Goal: Obtain resource: Download file/media

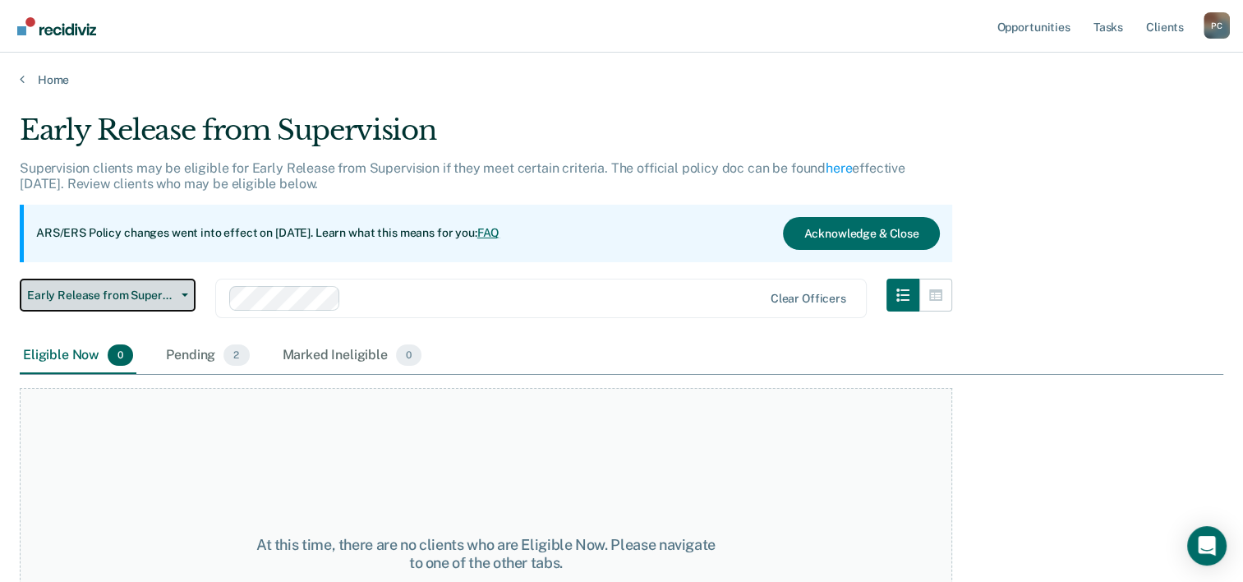
click at [173, 297] on span "Early Release from Supervision" at bounding box center [101, 295] width 148 height 14
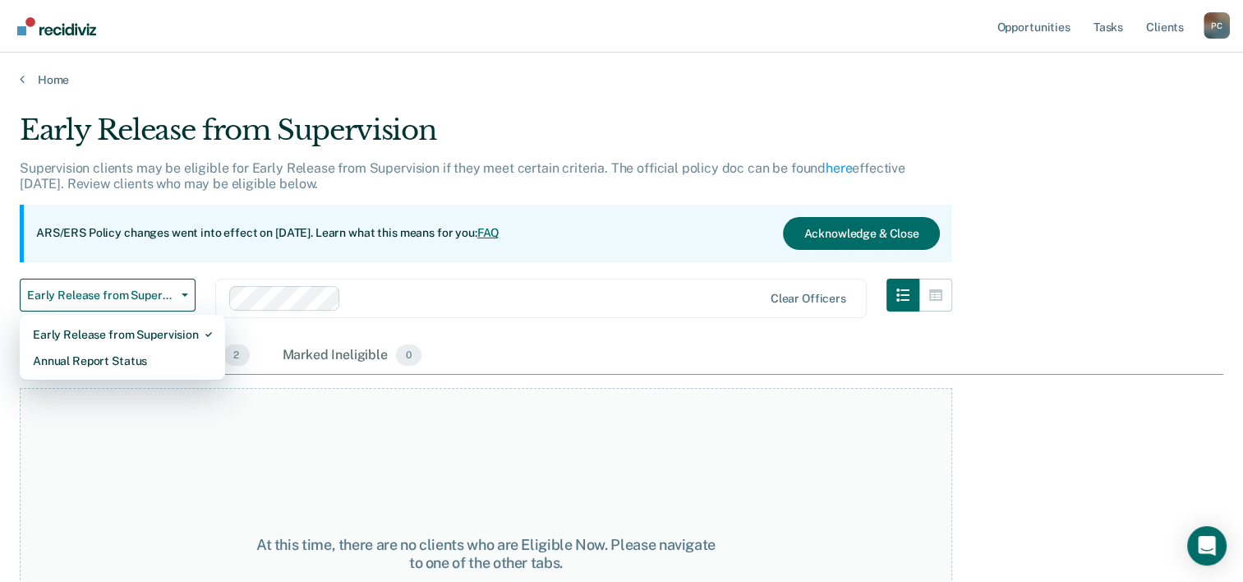
click at [231, 330] on div "Early Release from Supervision Early Release from Supervision Annual Report Sta…" at bounding box center [486, 308] width 933 height 59
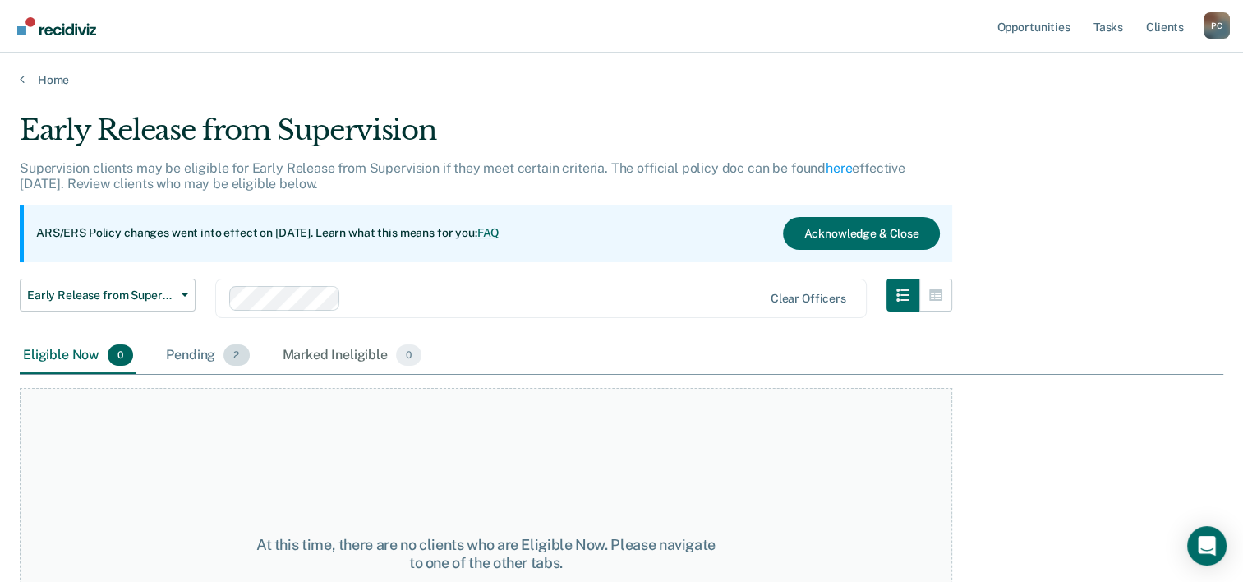
click at [214, 360] on div "Pending 2" at bounding box center [208, 356] width 90 height 36
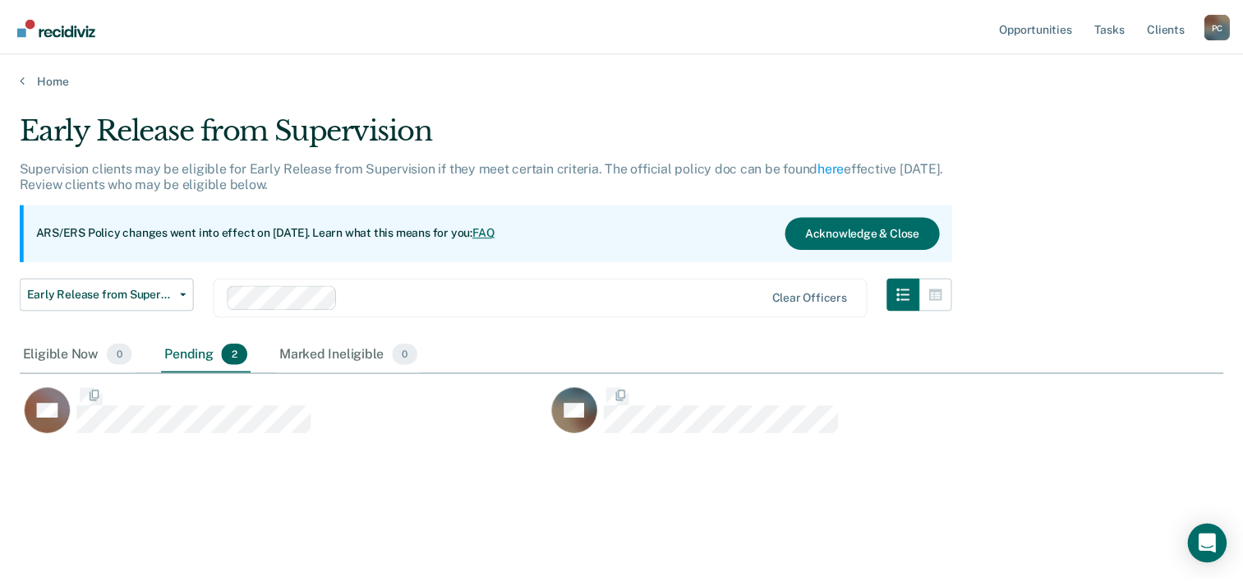
scroll to position [332, 1203]
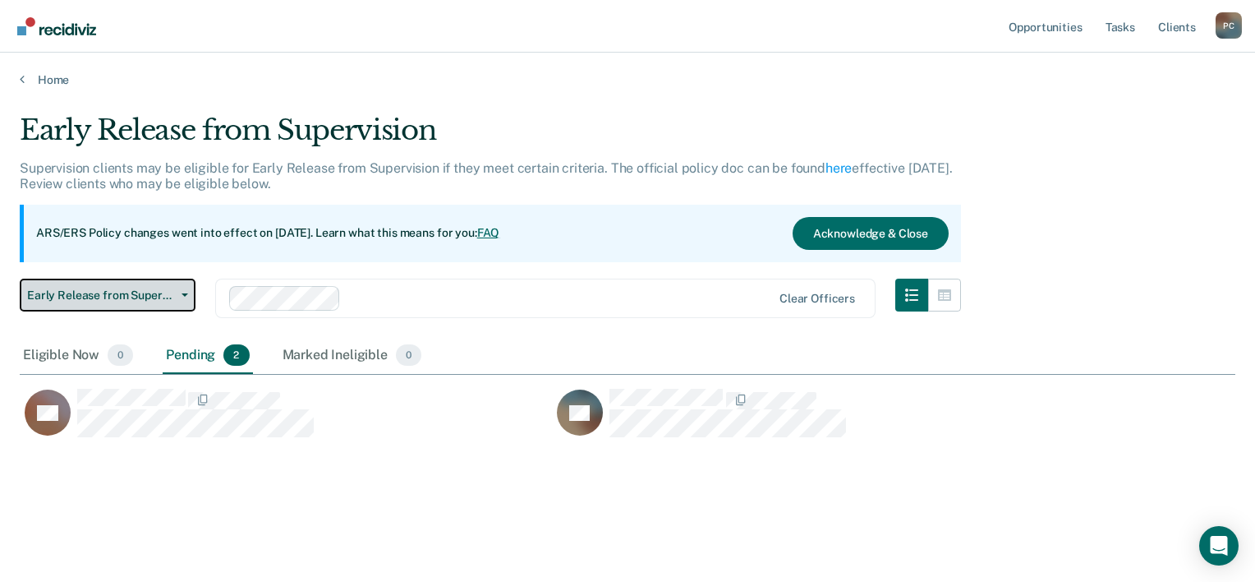
click at [178, 300] on button "Early Release from Supervision" at bounding box center [108, 295] width 176 height 33
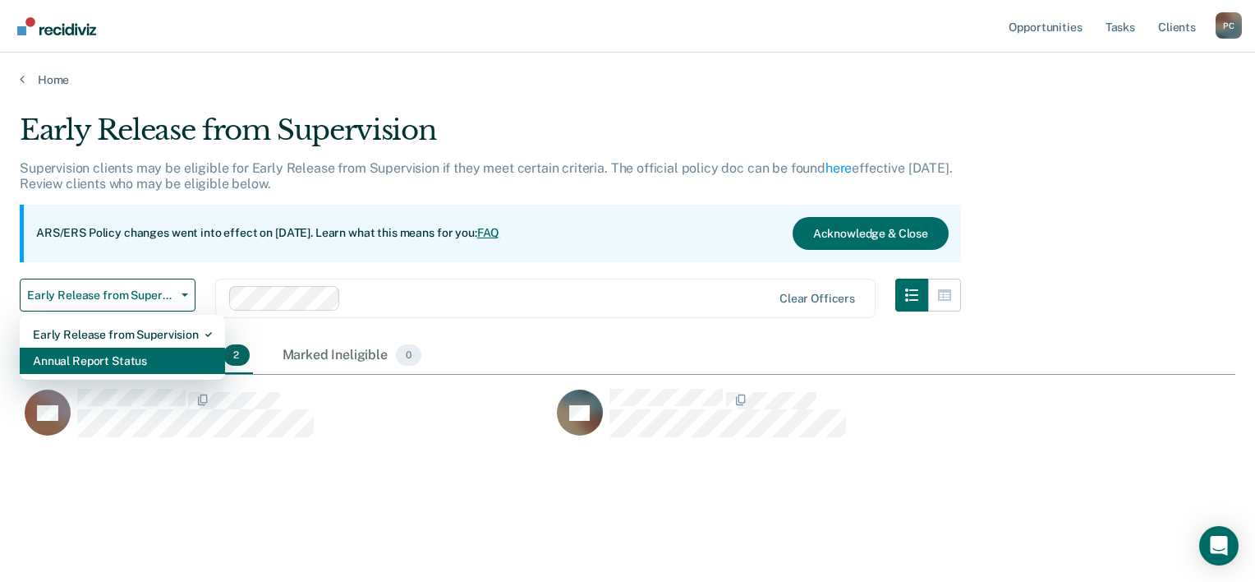
click at [128, 350] on div "Annual Report Status" at bounding box center [122, 361] width 179 height 26
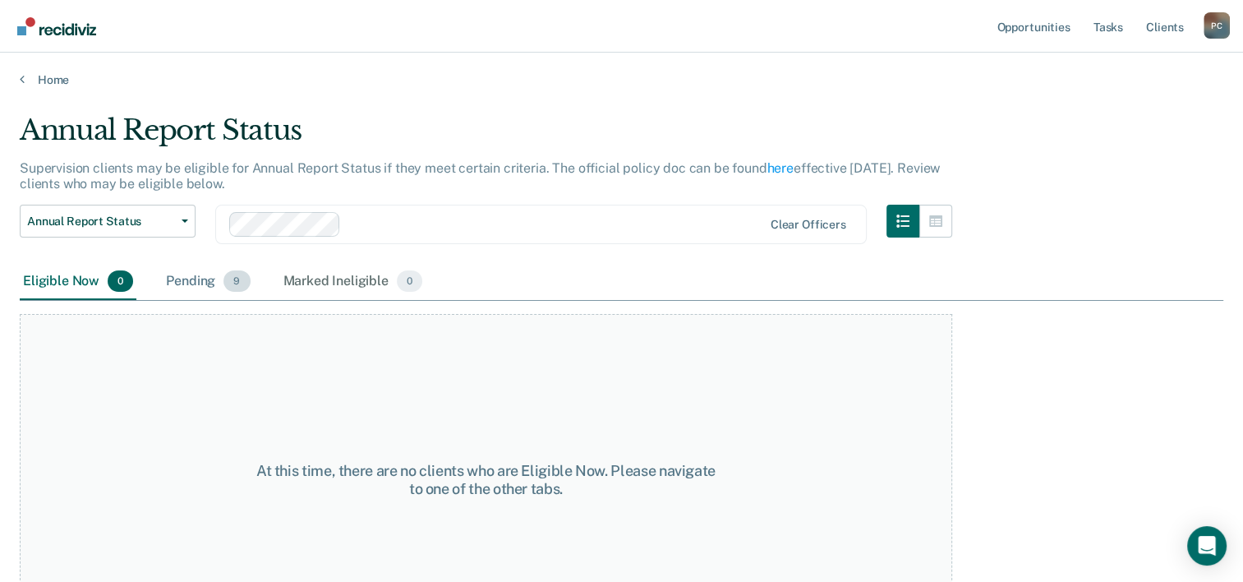
click at [200, 282] on div "Pending 9" at bounding box center [208, 282] width 90 height 36
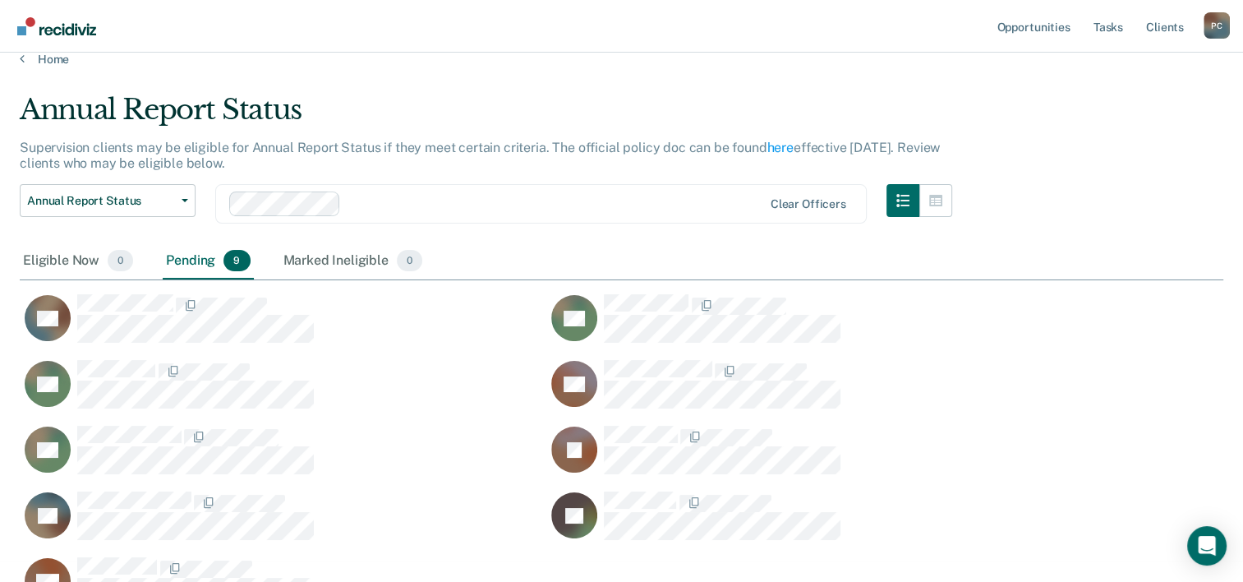
scroll to position [59, 0]
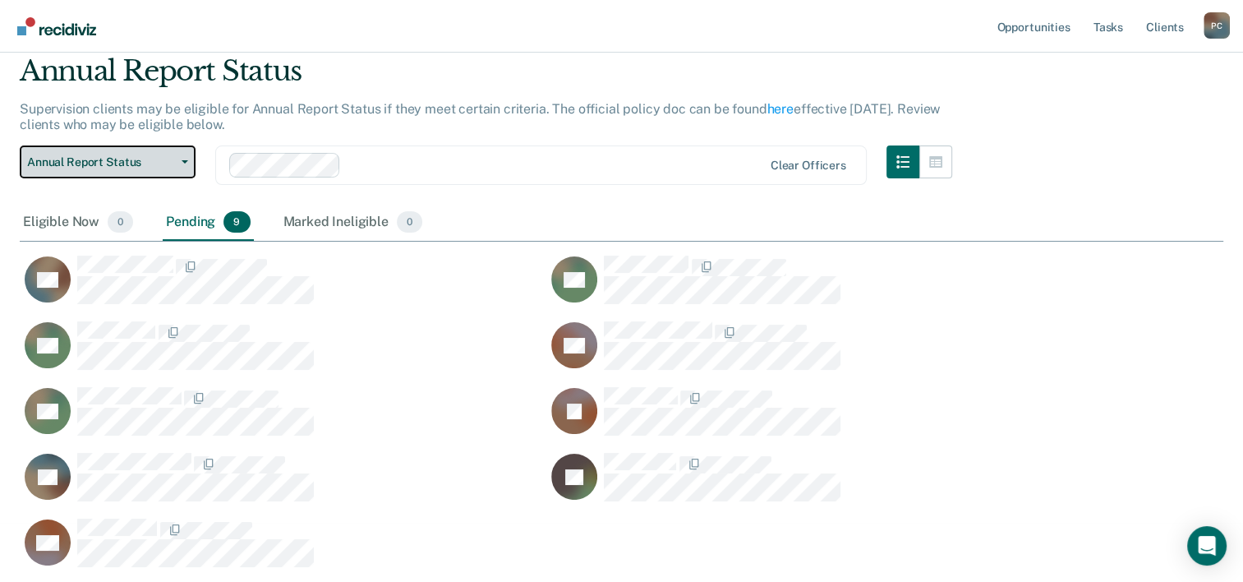
click at [148, 160] on span "Annual Report Status" at bounding box center [101, 162] width 148 height 14
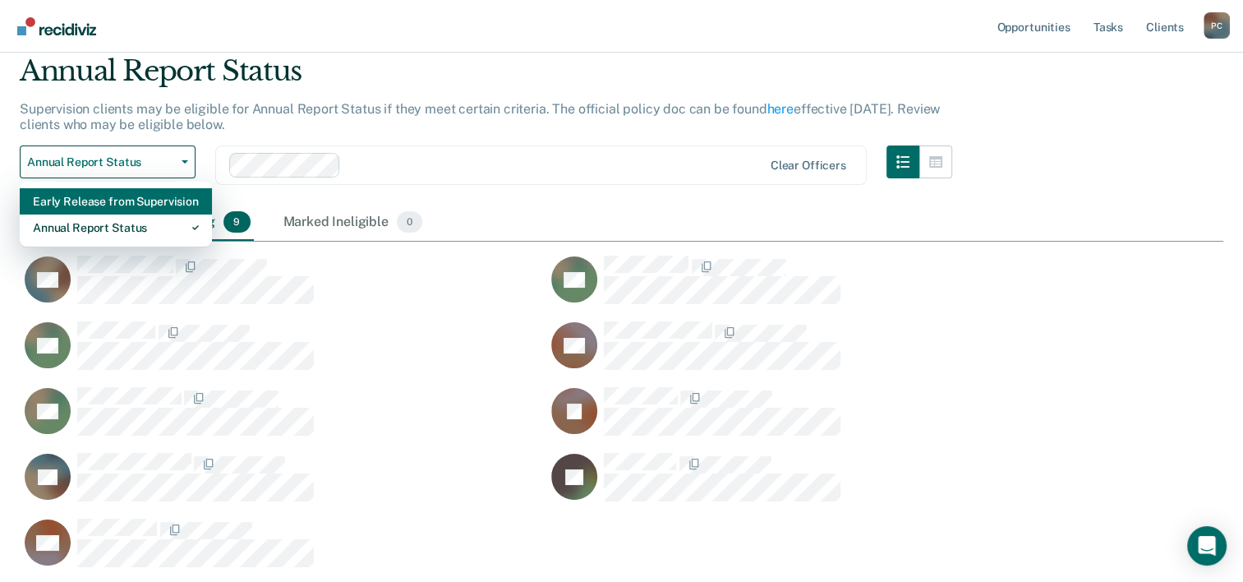
click at [114, 207] on div "Early Release from Supervision" at bounding box center [116, 201] width 166 height 26
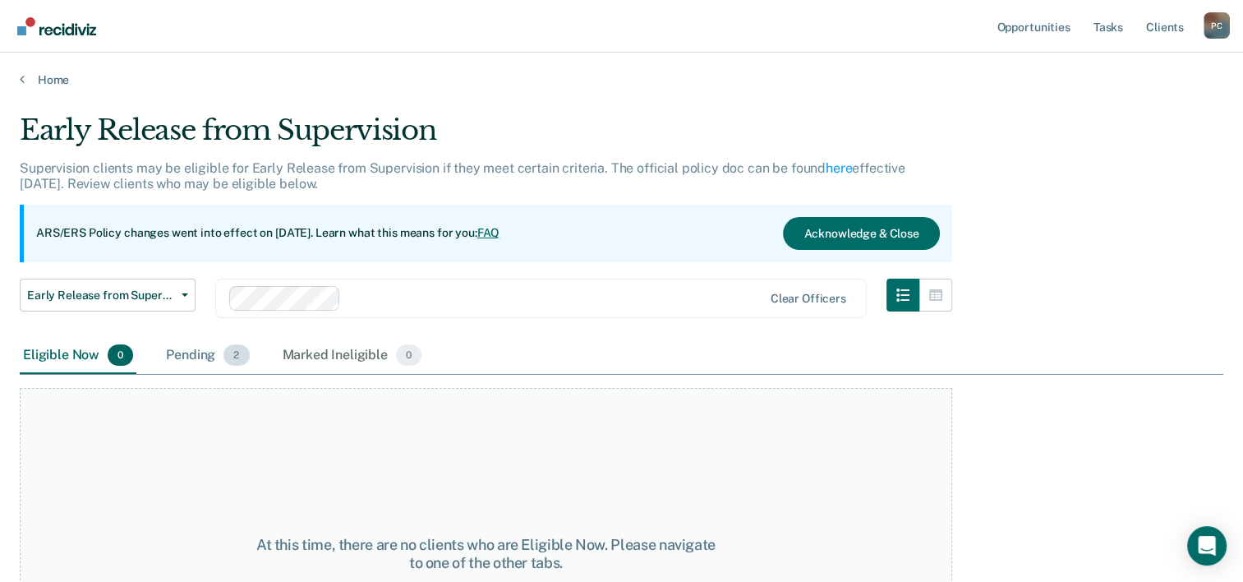
click at [200, 358] on div "Pending 2" at bounding box center [208, 356] width 90 height 36
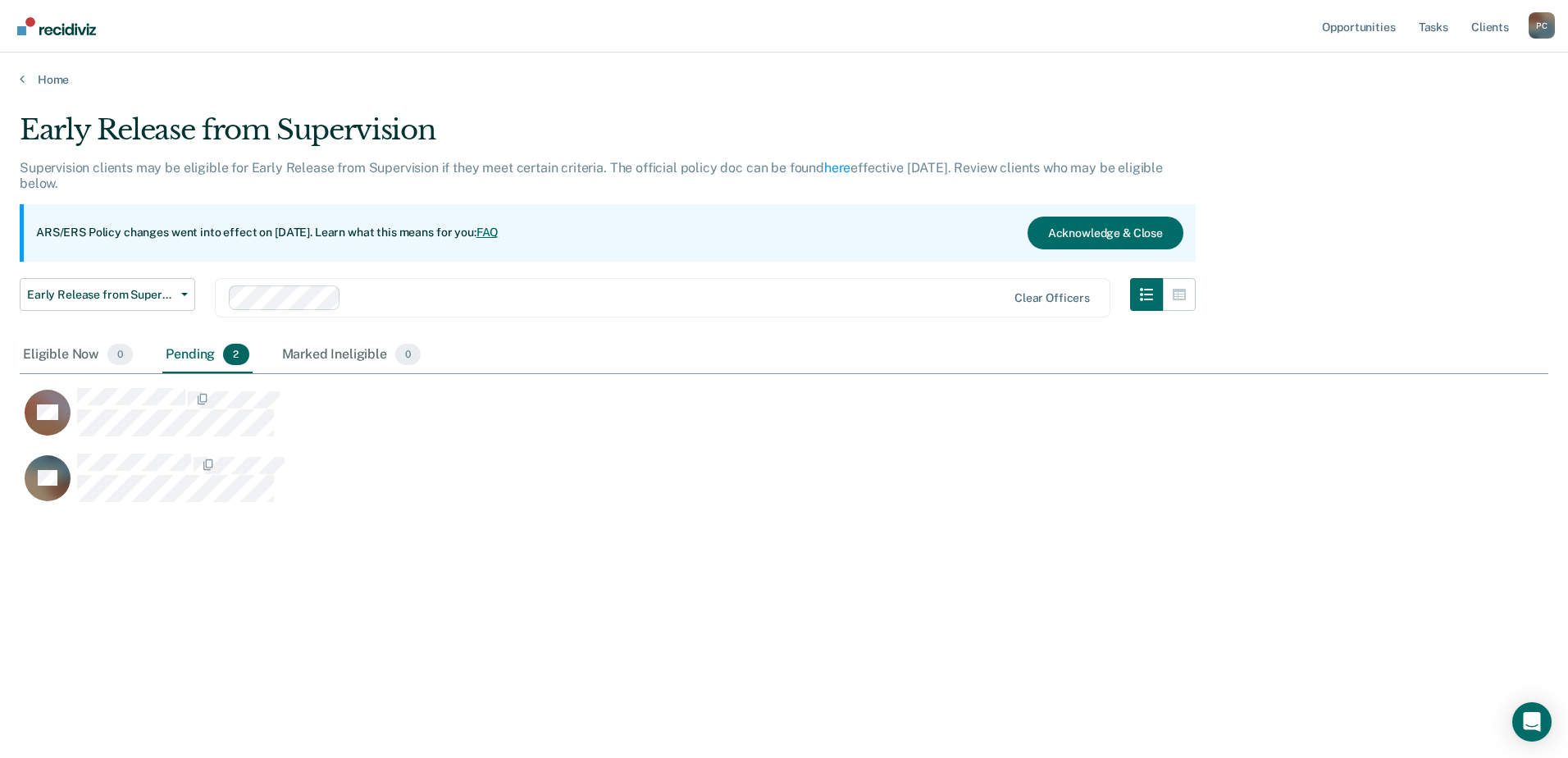
scroll to position [509, 1516]
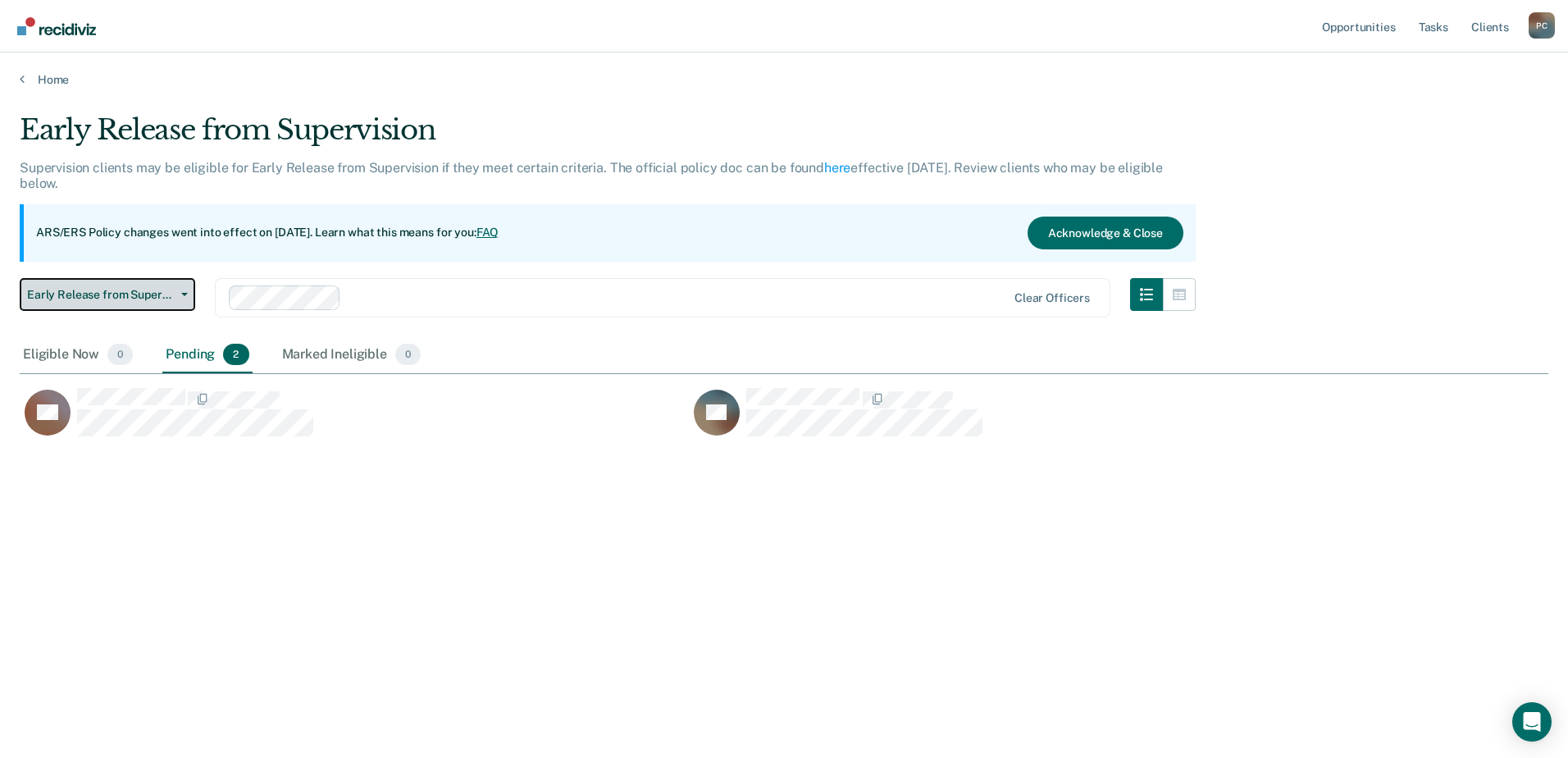
click at [108, 288] on span "Early Release from Supervision" at bounding box center [101, 295] width 148 height 14
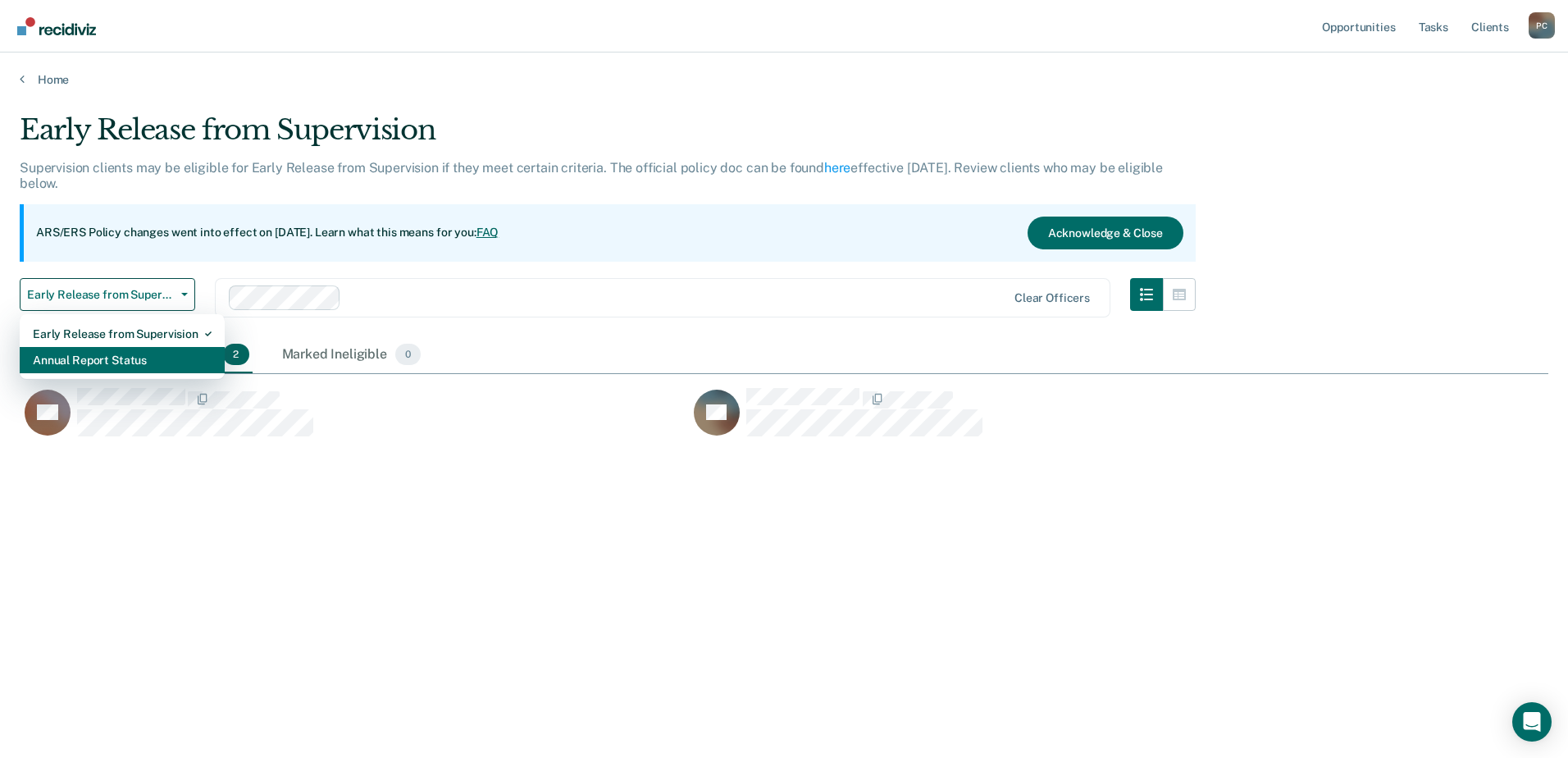
click at [93, 362] on div "Annual Report Status" at bounding box center [122, 361] width 179 height 26
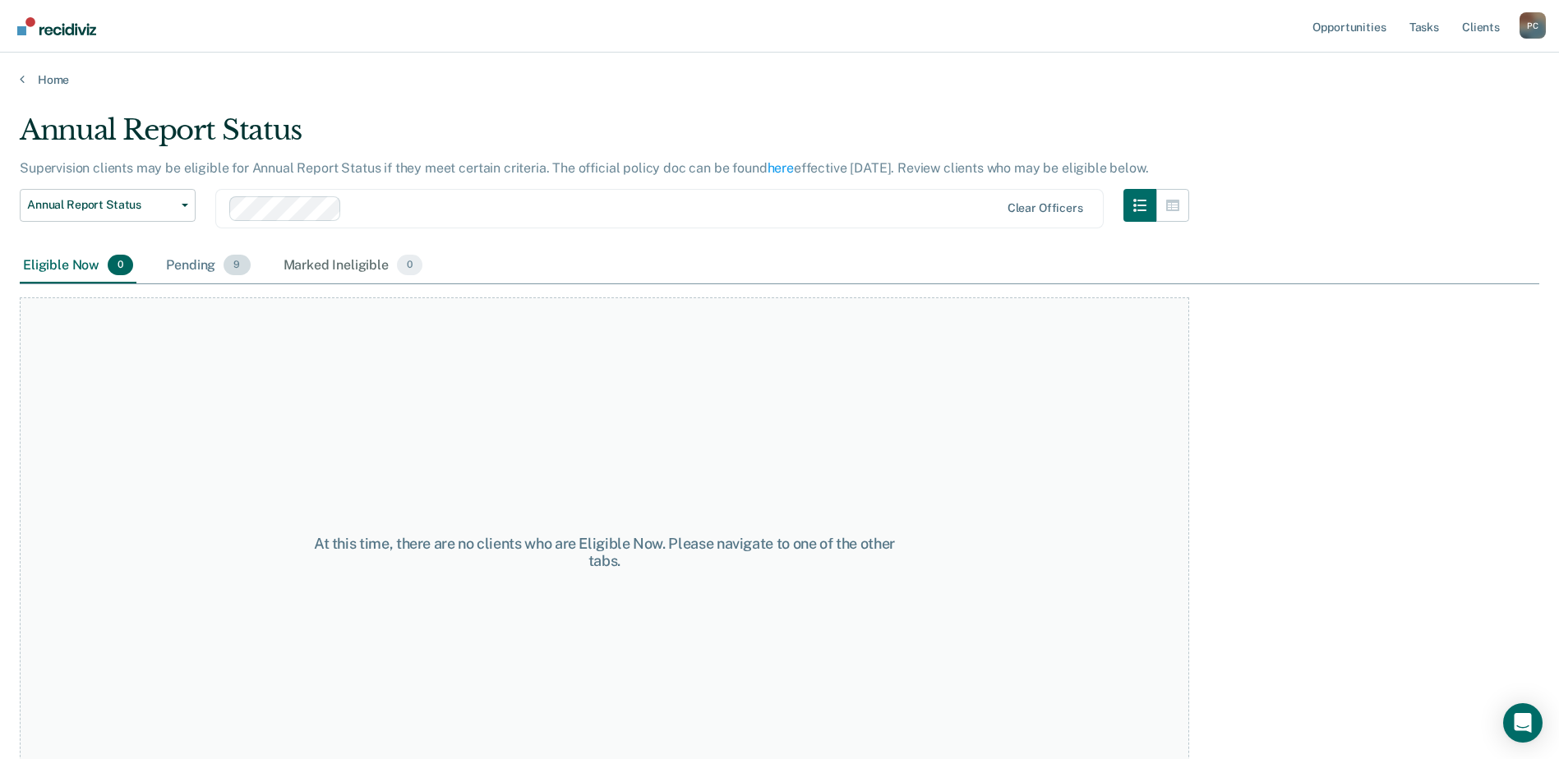
click at [209, 265] on div "Pending 9" at bounding box center [208, 266] width 90 height 36
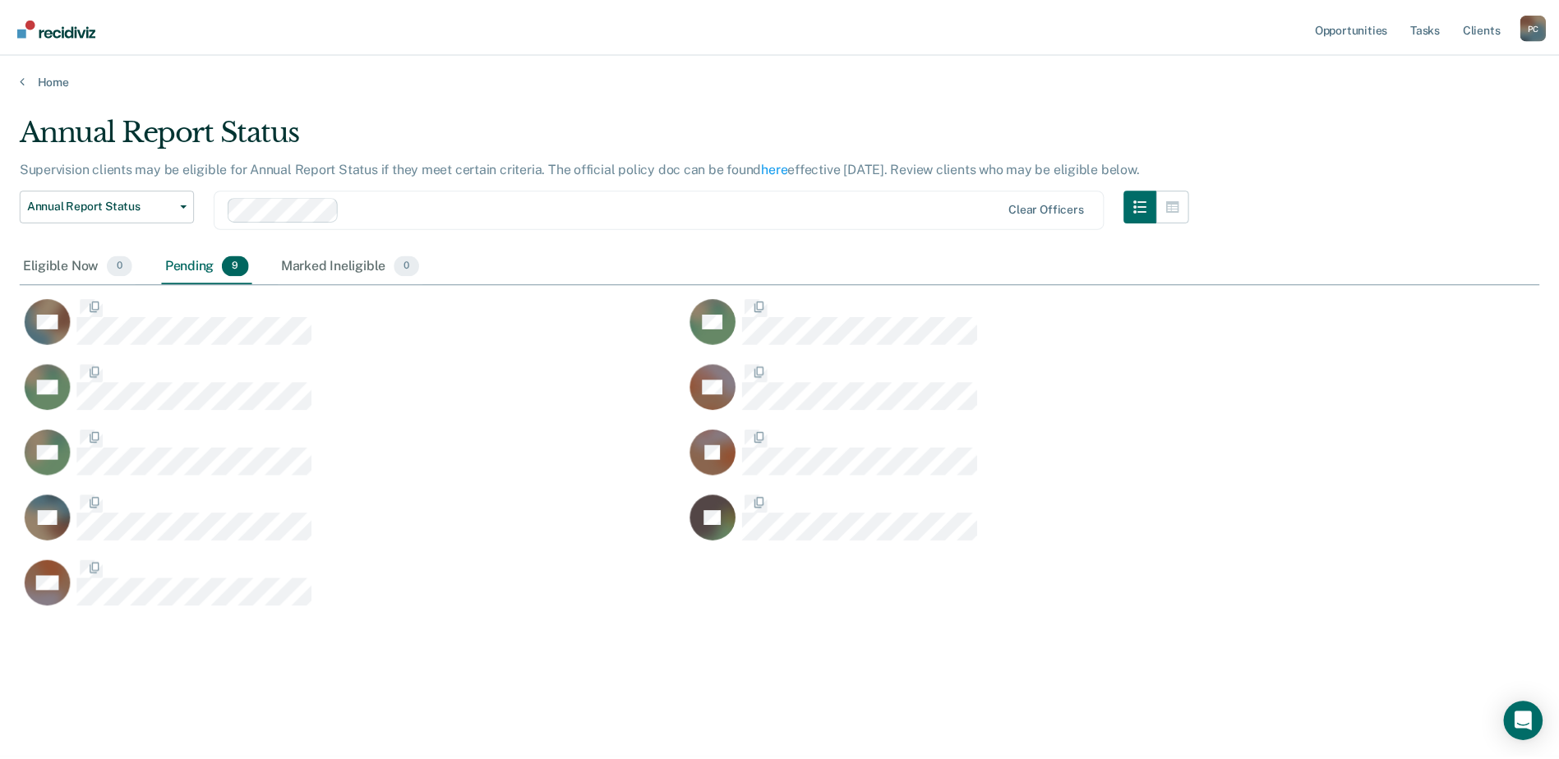
scroll to position [510, 1519]
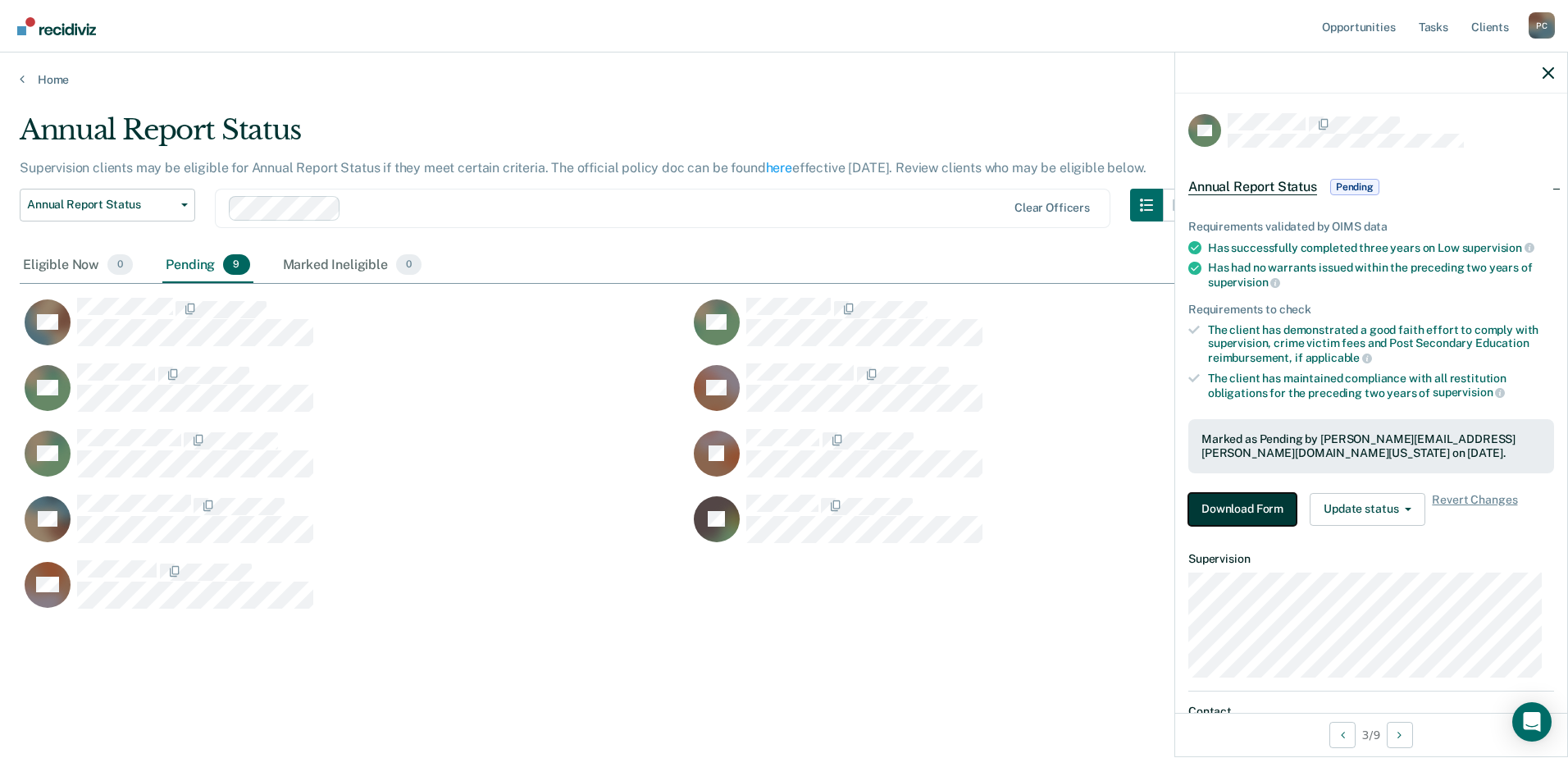
click at [1253, 505] on button "Download Form" at bounding box center [1243, 509] width 108 height 33
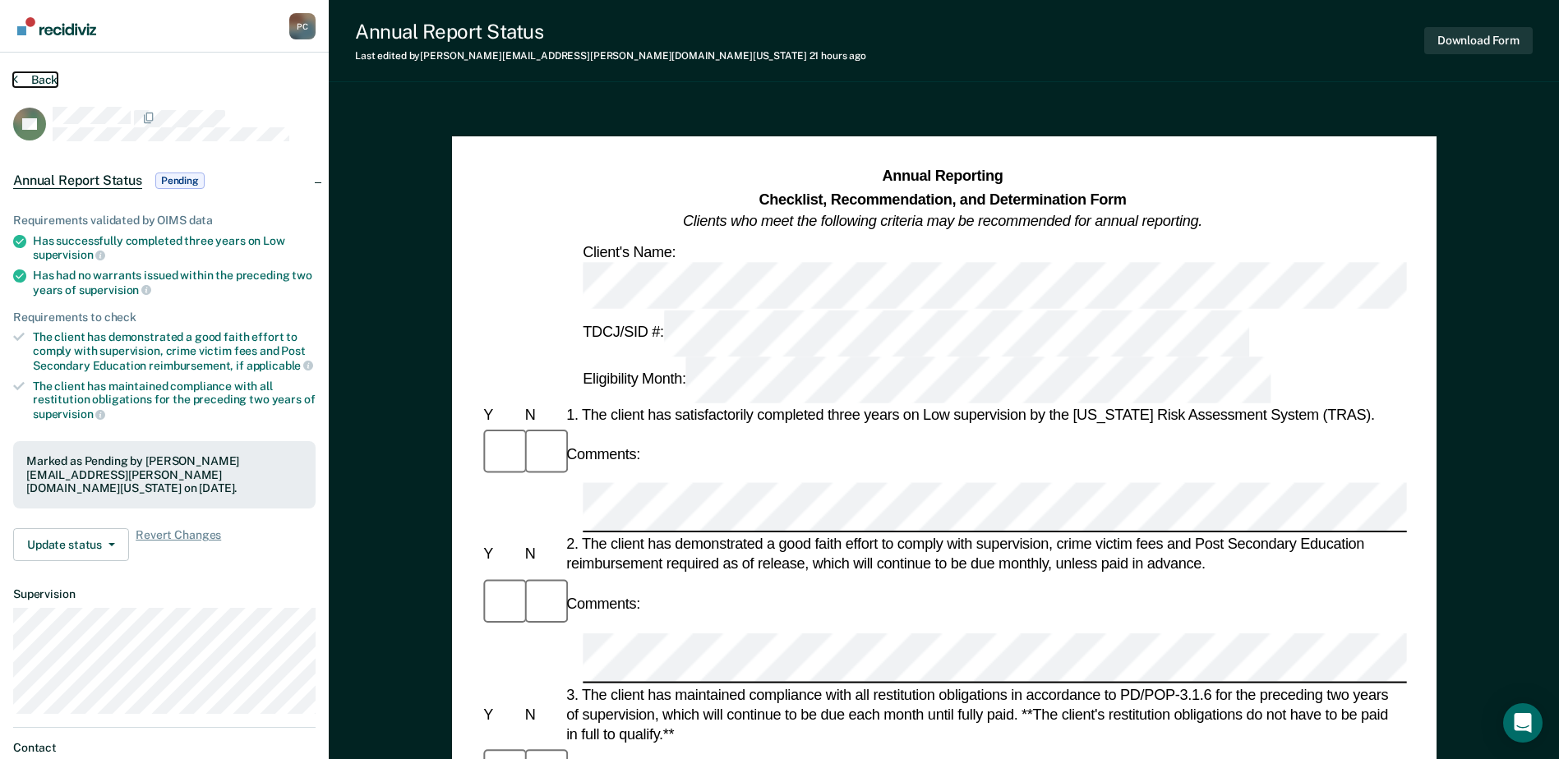
click at [41, 85] on button "Back" at bounding box center [35, 79] width 44 height 15
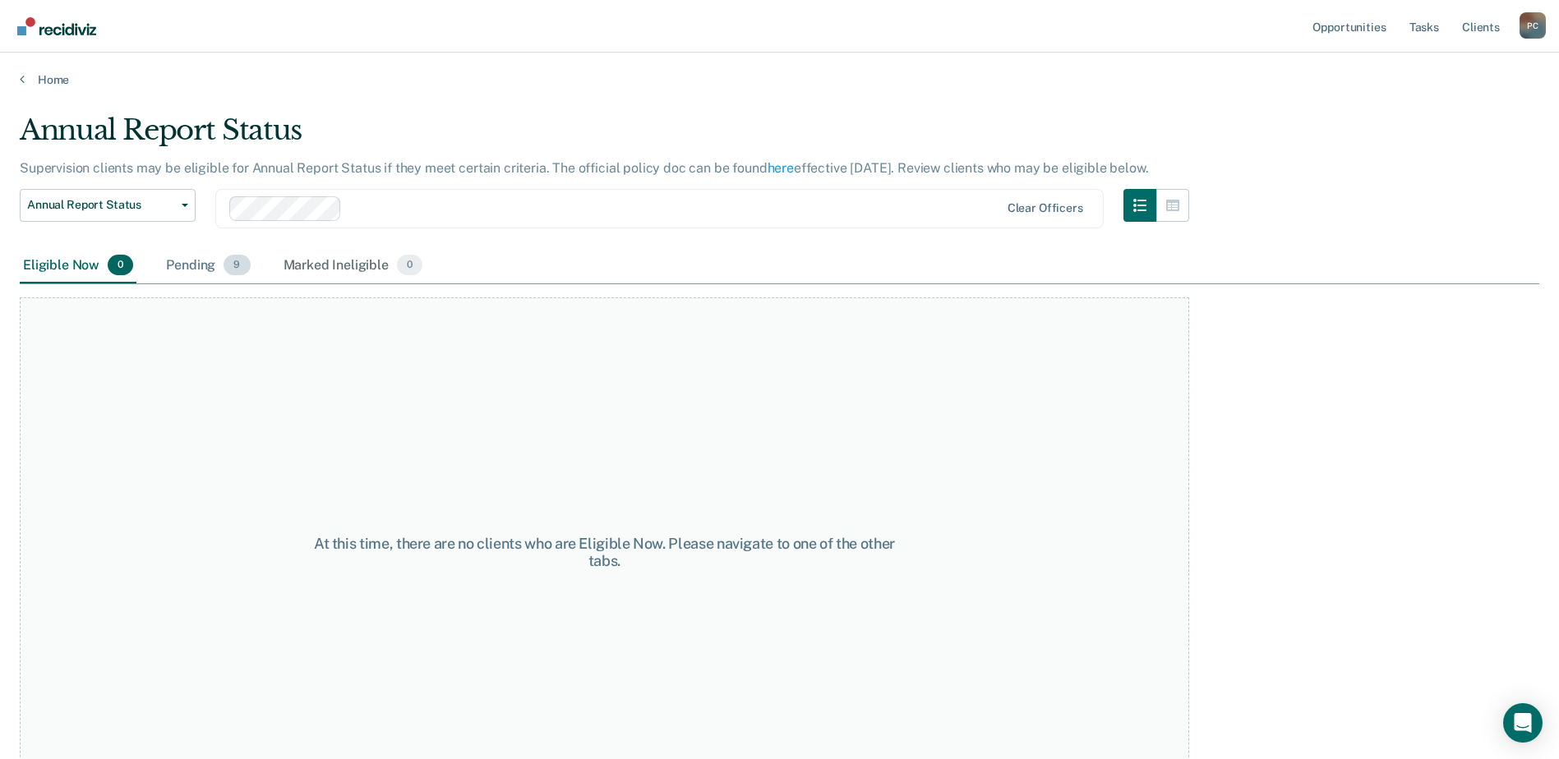
click at [205, 276] on div "Pending 9" at bounding box center [208, 266] width 90 height 36
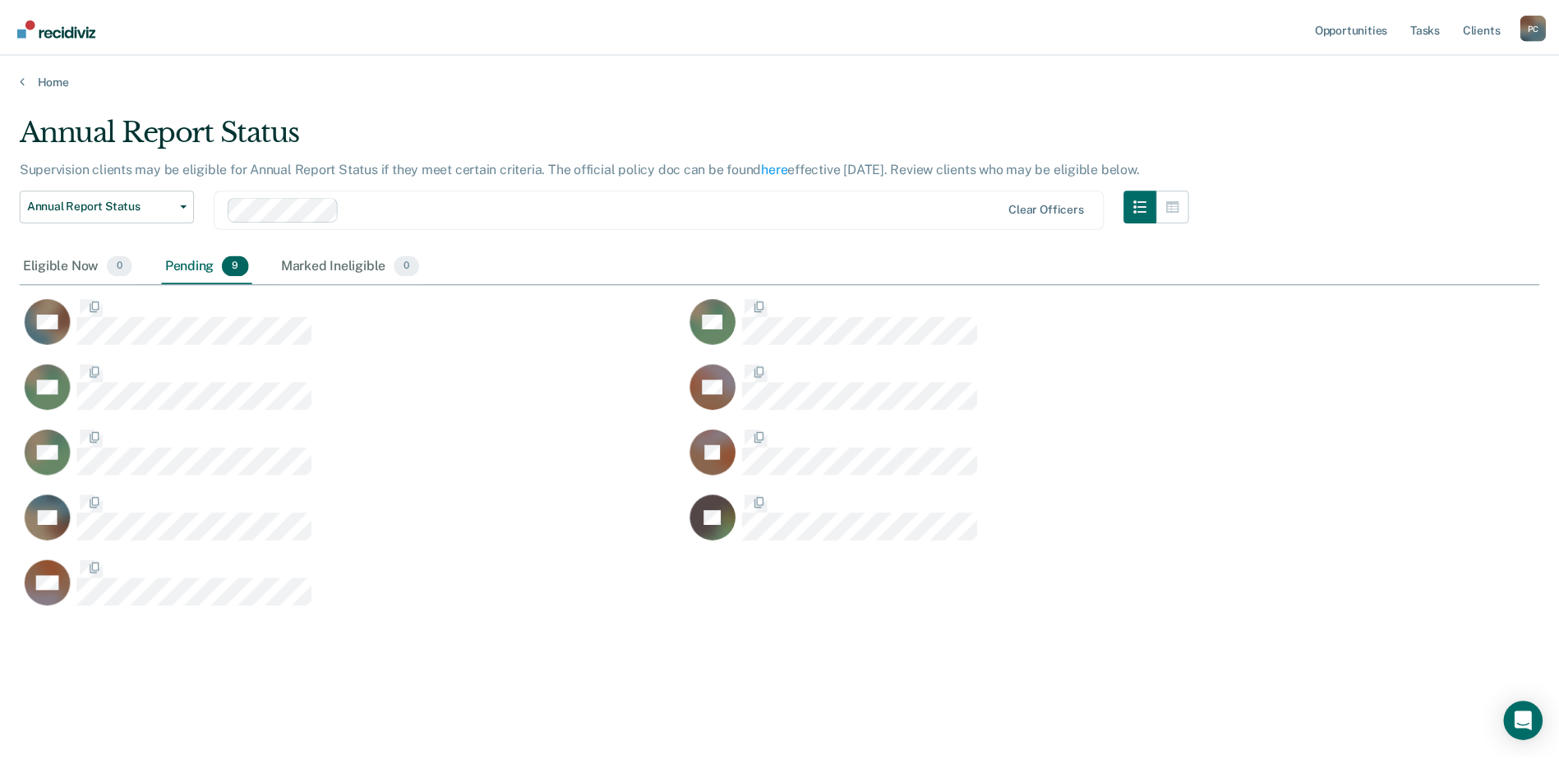
scroll to position [510, 1519]
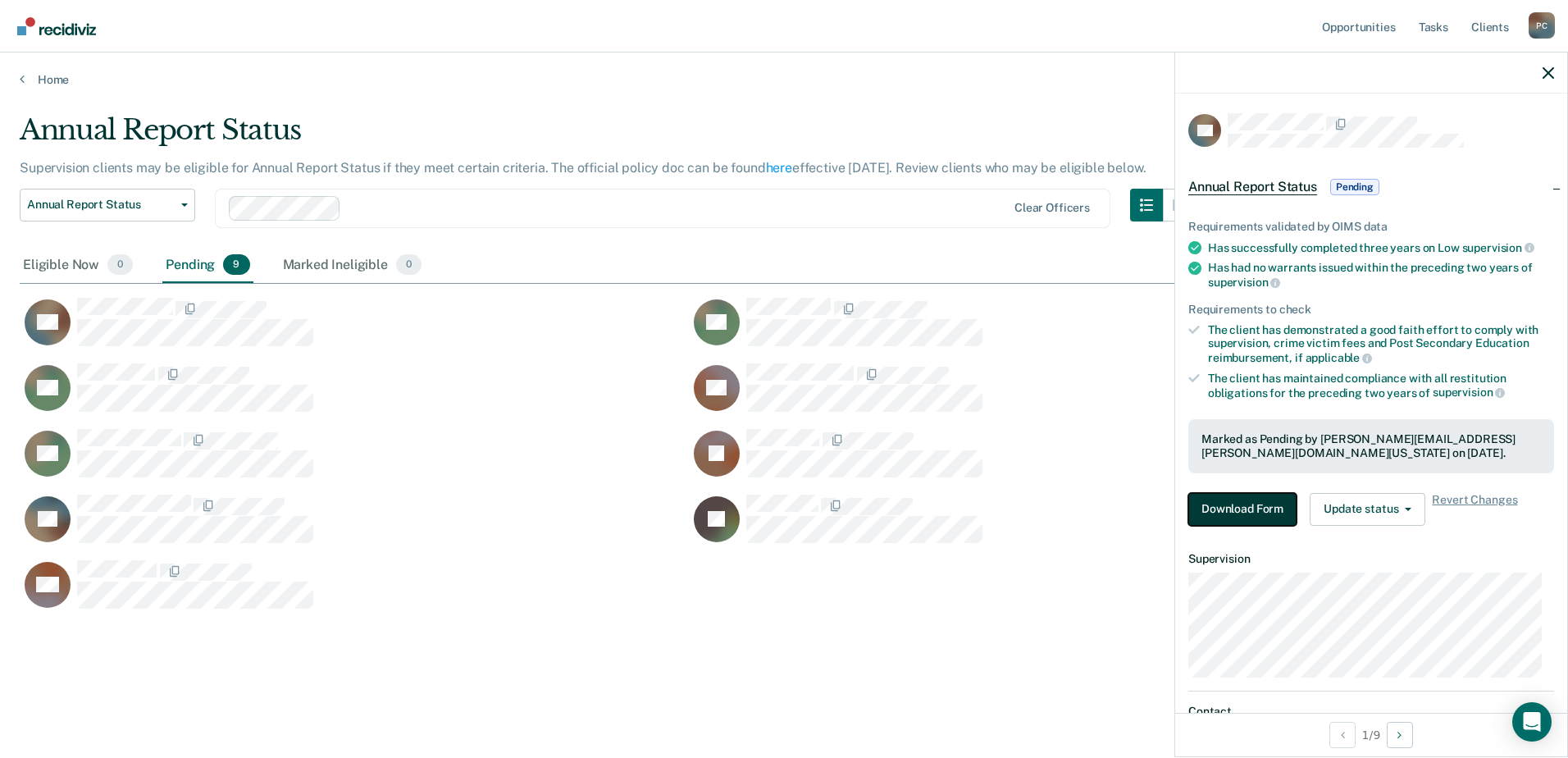
click at [1235, 508] on button "Download Form" at bounding box center [1243, 509] width 108 height 33
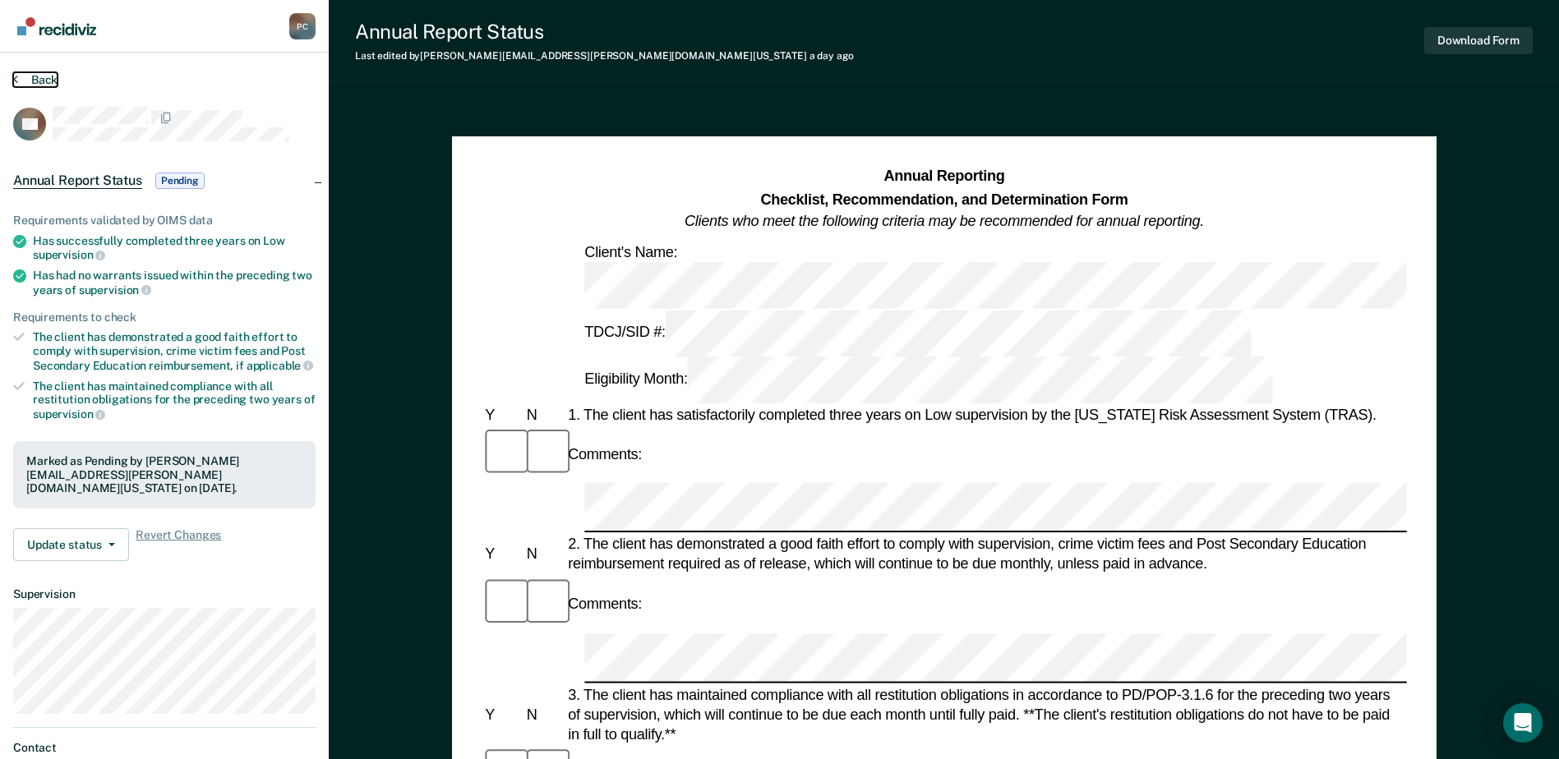
click at [44, 83] on button "Back" at bounding box center [35, 79] width 44 height 15
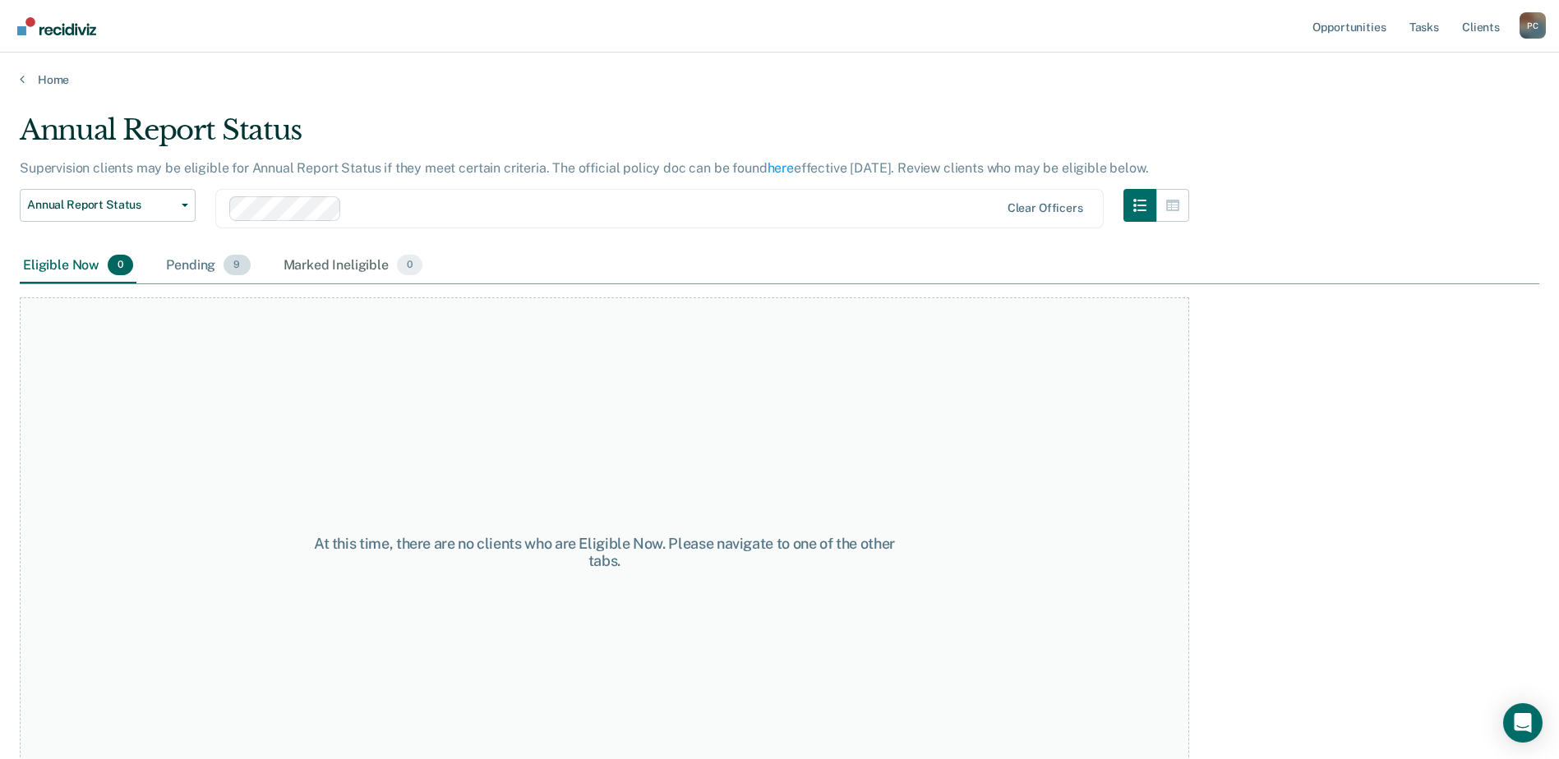
click at [212, 279] on div "Pending 9" at bounding box center [208, 266] width 90 height 36
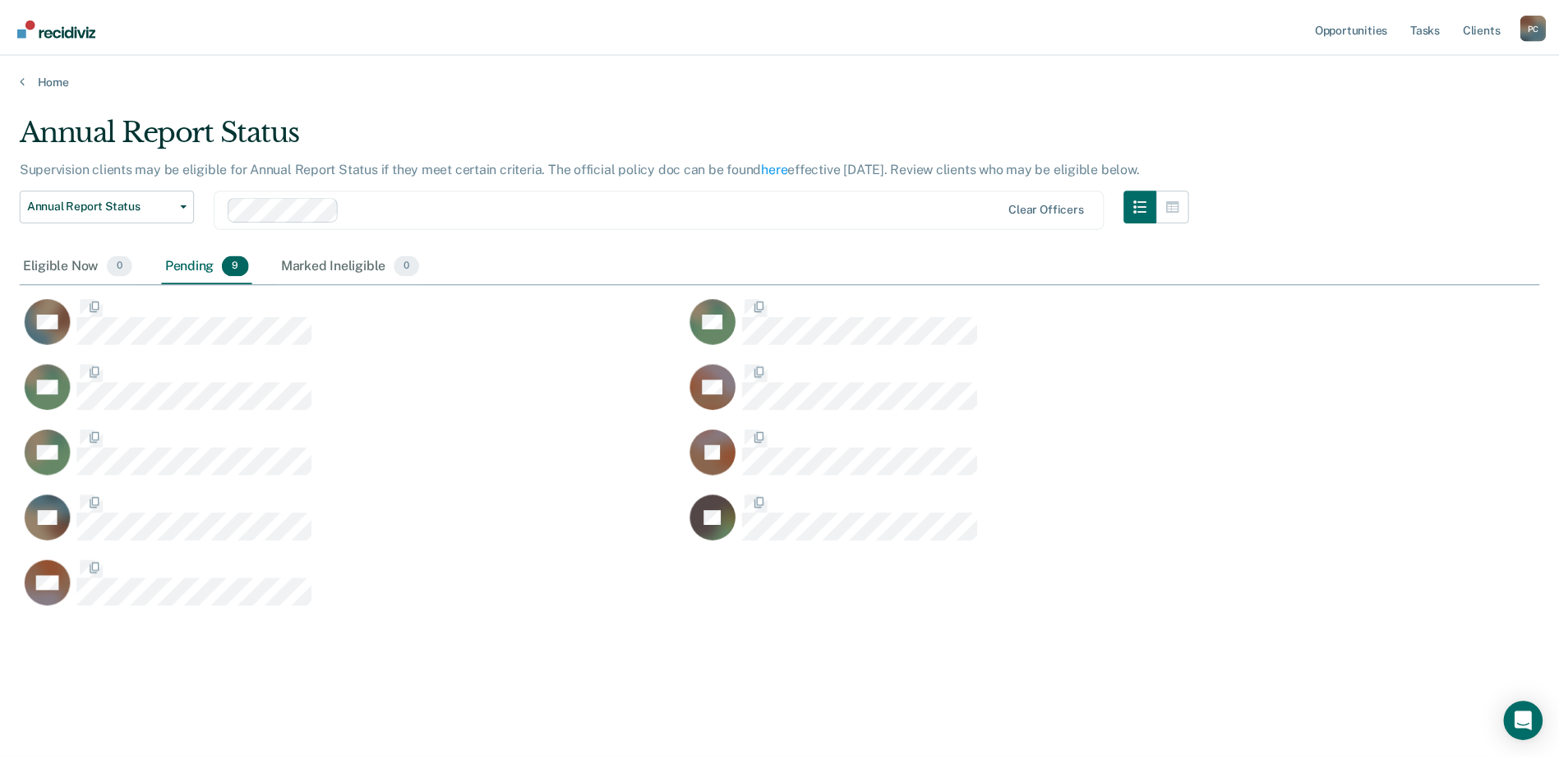
scroll to position [510, 1519]
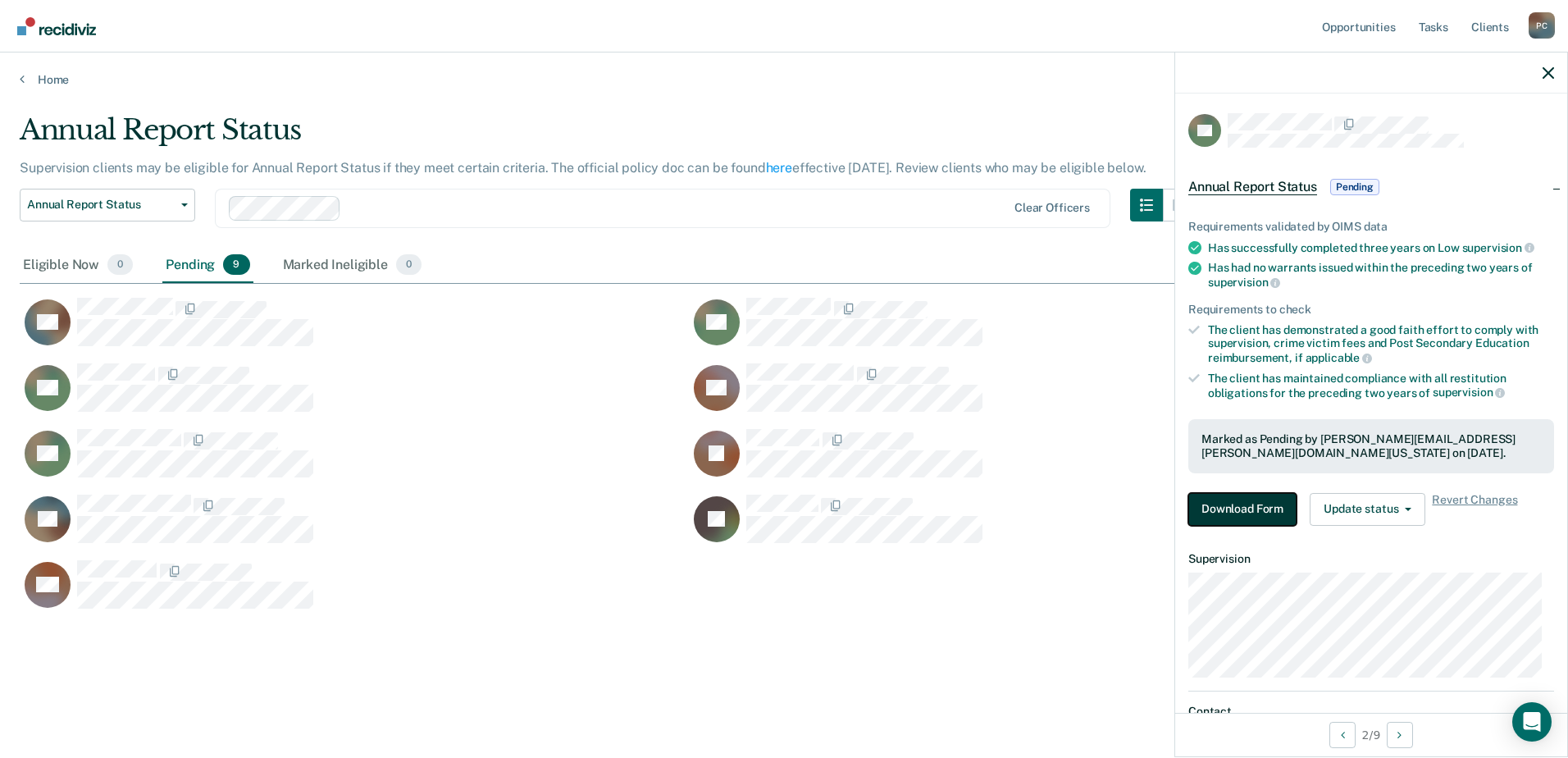
click at [1253, 507] on button "Download Form" at bounding box center [1243, 509] width 108 height 33
